Goal: Navigation & Orientation: Find specific page/section

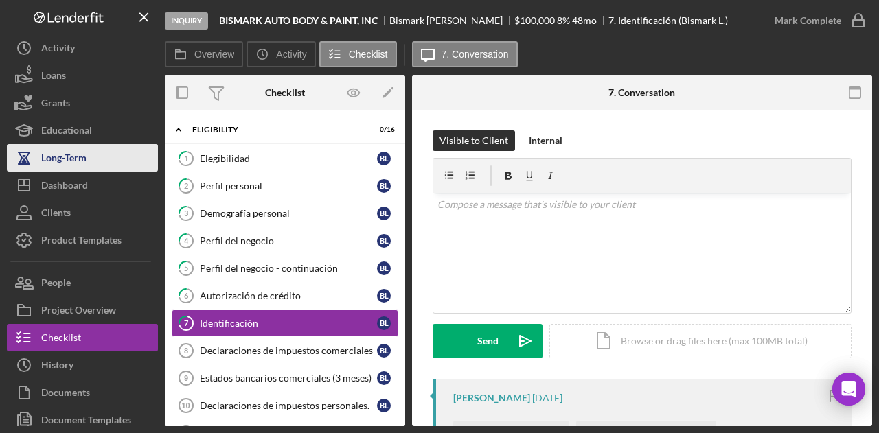
scroll to position [206, 0]
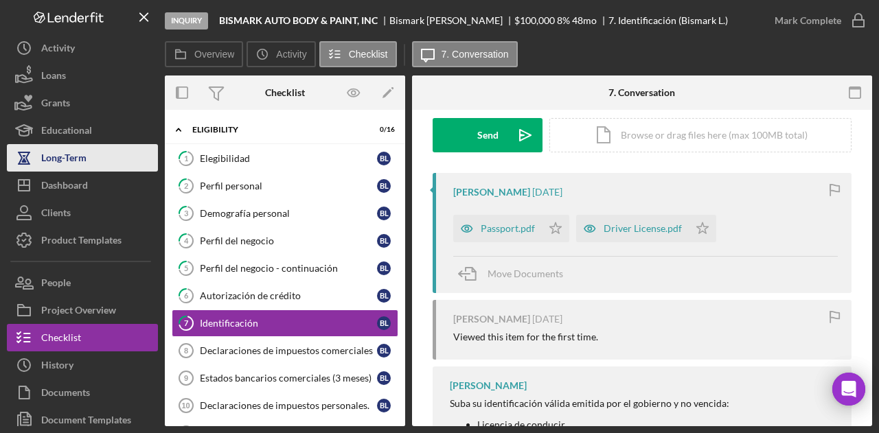
click at [78, 170] on div "Long-Term" at bounding box center [63, 159] width 45 height 31
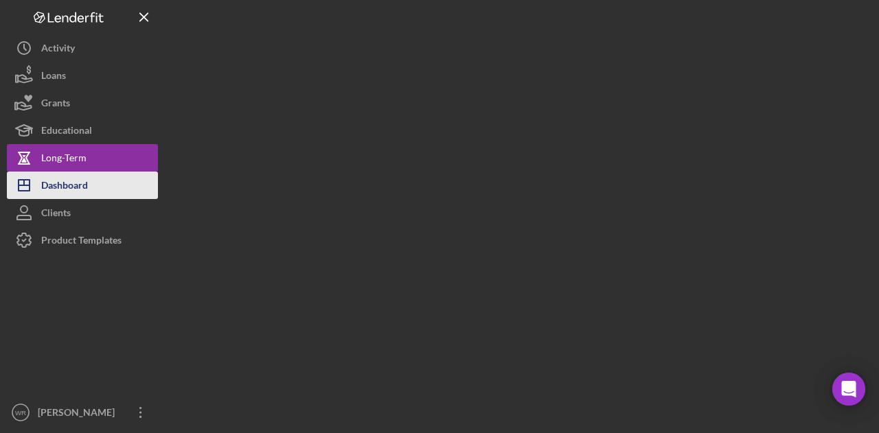
click at [74, 187] on div "Dashboard" at bounding box center [64, 187] width 47 height 31
